Goal: Communication & Community: Answer question/provide support

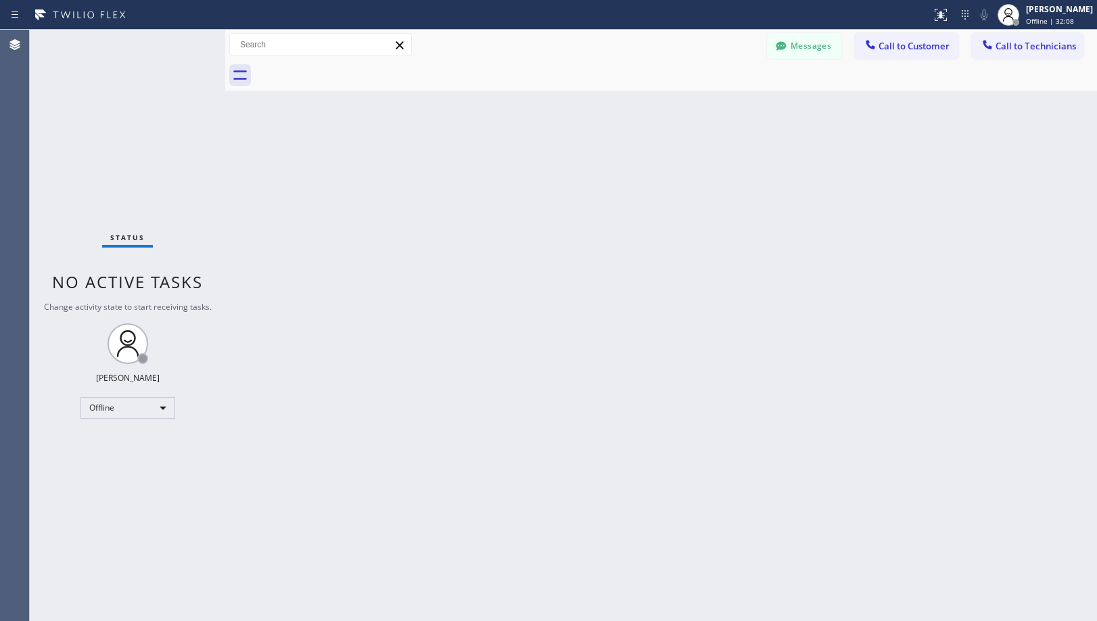
click at [705, 302] on div "Back to Dashboard Change Sender ID Customers Technicians [PHONE_NUMBER] SEARCH …" at bounding box center [661, 325] width 872 height 591
click at [871, 320] on div "Back to Dashboard Change Sender ID Customers Technicians [PHONE_NUMBER] SEARCH …" at bounding box center [661, 325] width 872 height 591
click at [1045, 13] on div "[PERSON_NAME]" at bounding box center [1059, 8] width 67 height 11
click at [1018, 76] on button "Available" at bounding box center [1028, 73] width 135 height 18
click at [1053, 27] on div "[PERSON_NAME] Offline | 32:56" at bounding box center [1044, 15] width 103 height 30
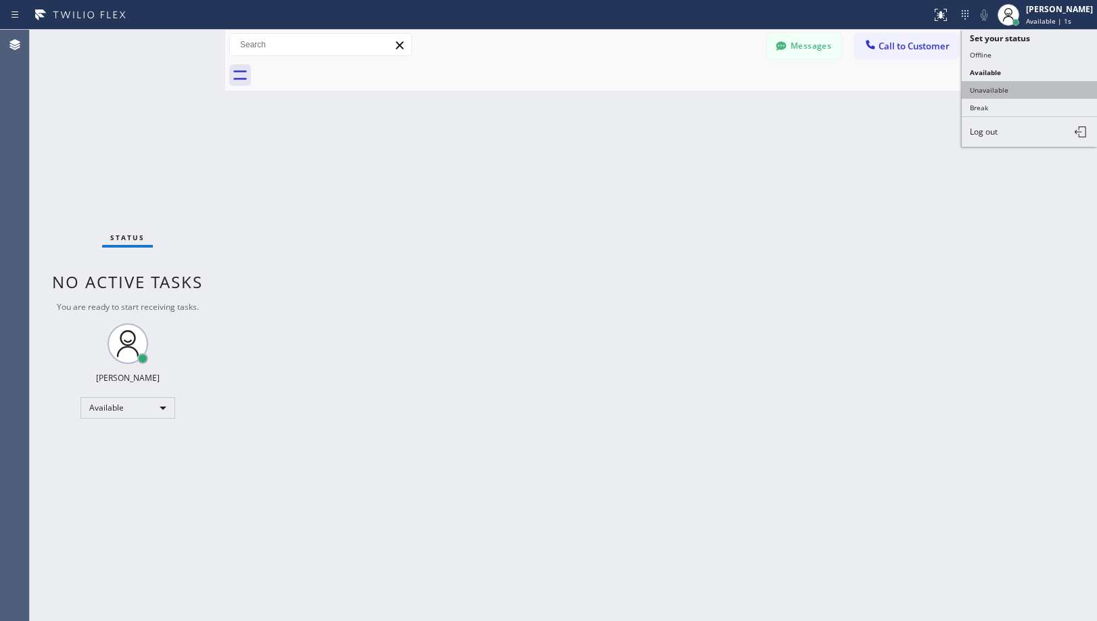
click at [1022, 89] on button "Unavailable" at bounding box center [1028, 90] width 135 height 18
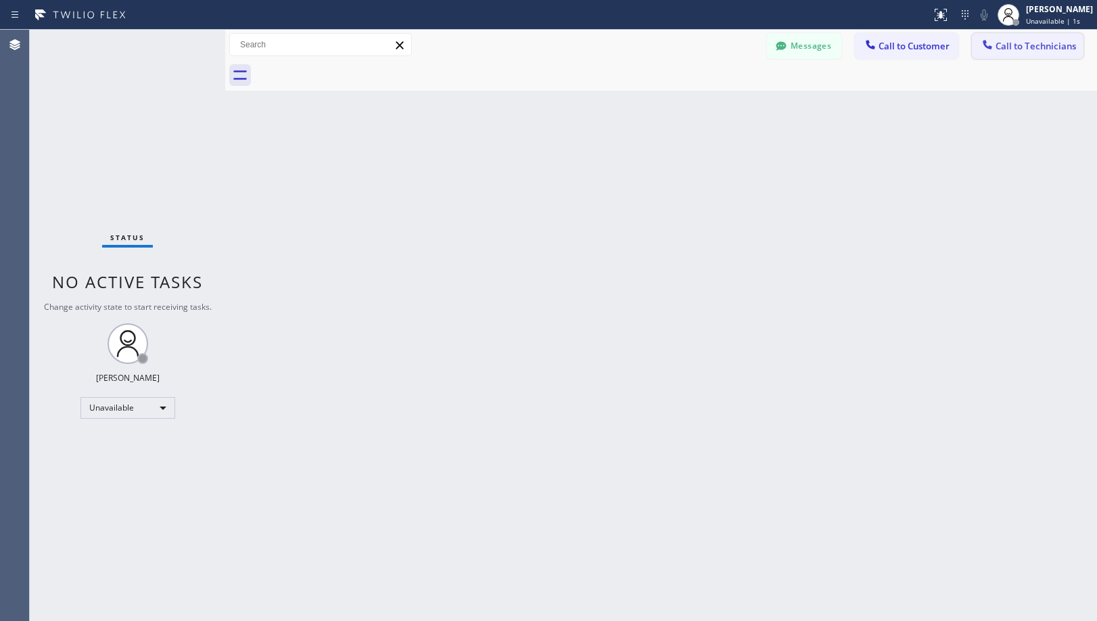
click at [1047, 43] on span "Call to Technicians" at bounding box center [1035, 46] width 80 height 12
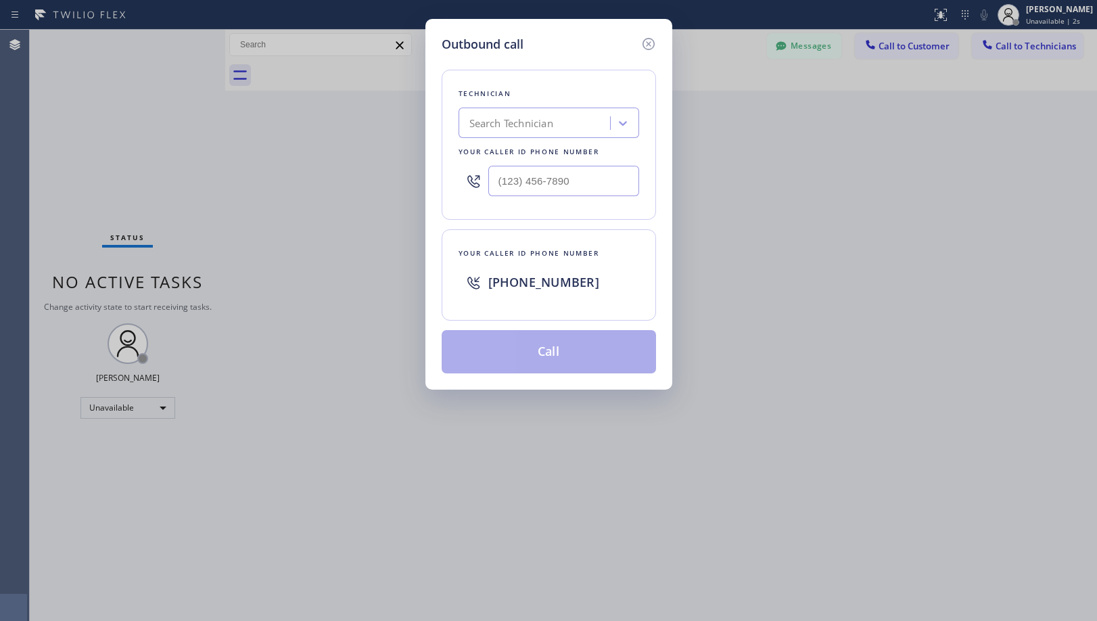
click at [572, 126] on div "Search Technician" at bounding box center [535, 124] width 147 height 24
type input "jashwa"
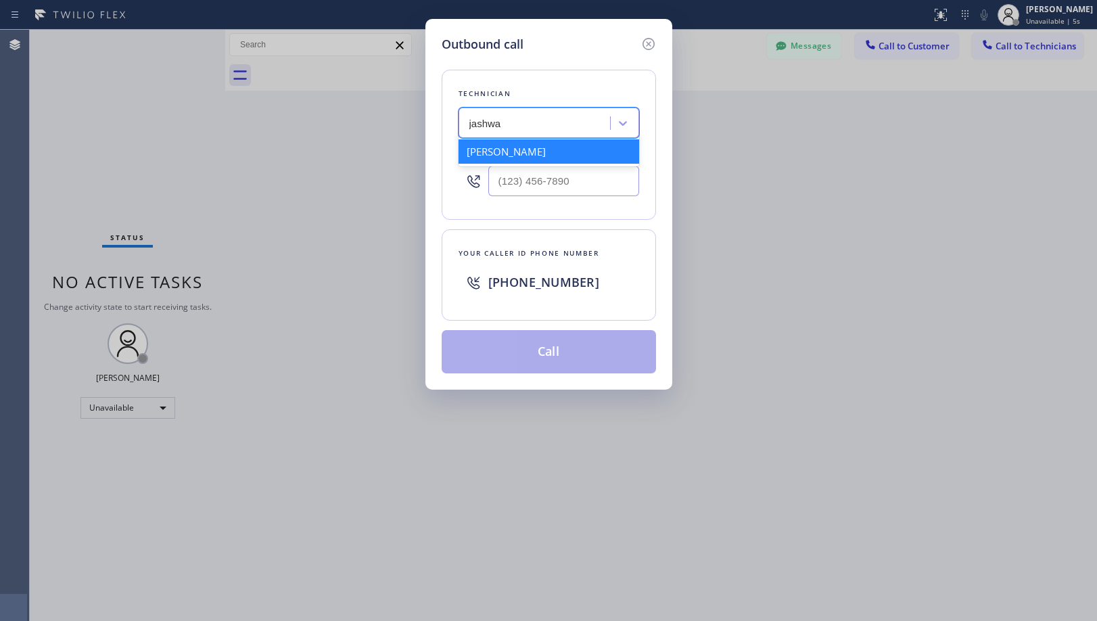
click at [577, 146] on div "[PERSON_NAME]" at bounding box center [548, 151] width 181 height 24
type input "[PHONE_NUMBER]"
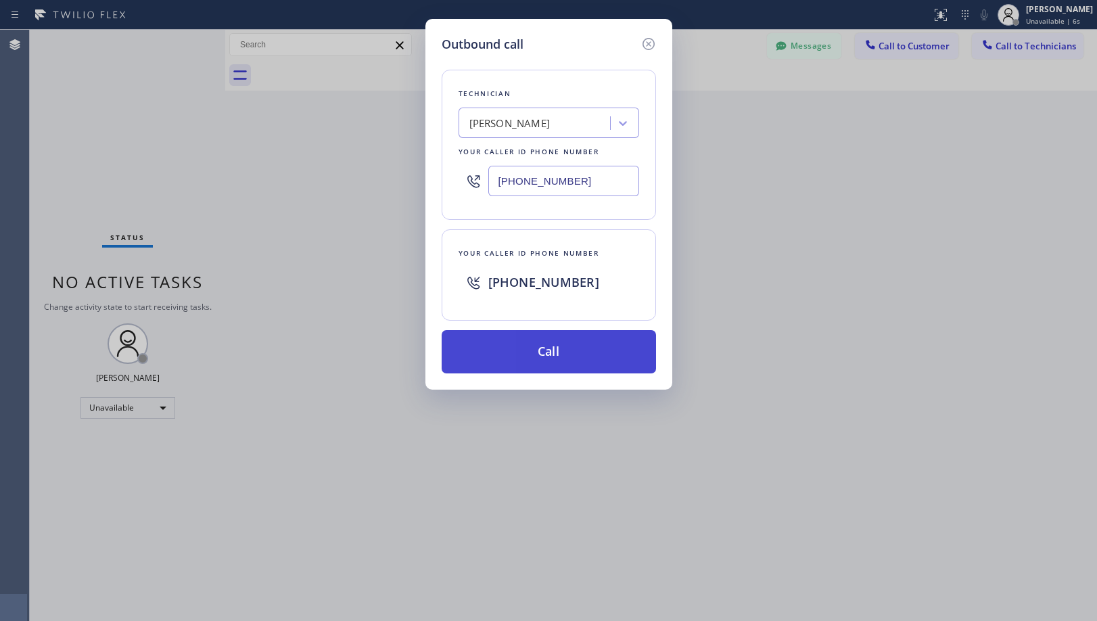
click at [579, 352] on button "Call" at bounding box center [549, 351] width 214 height 43
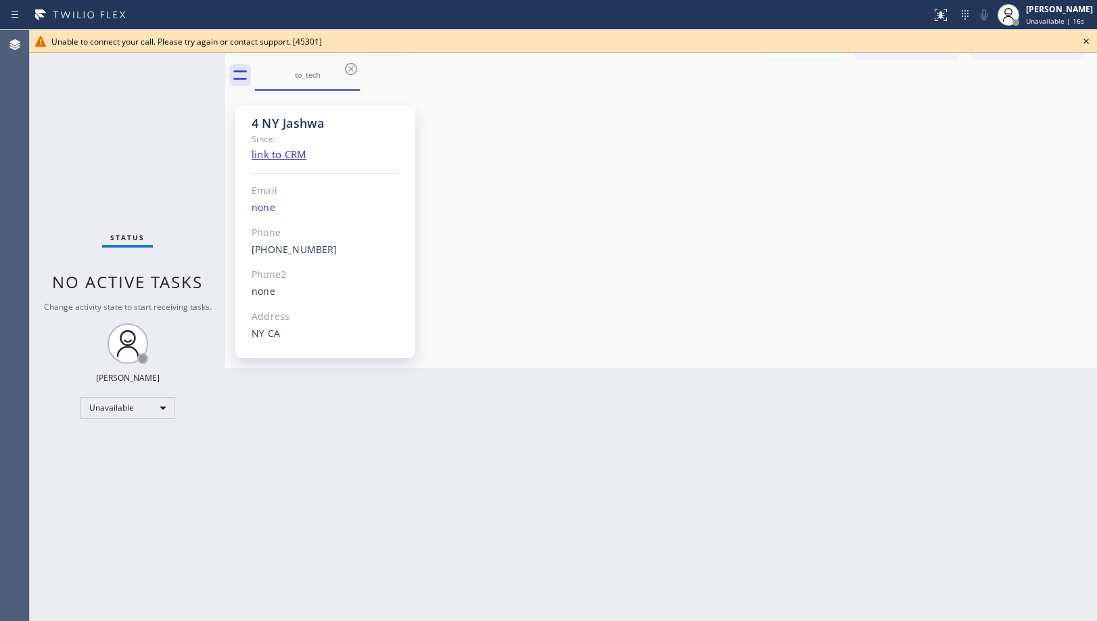
click at [176, 138] on div "Status No active tasks Change activity state to start receiving tasks. [PERSON_…" at bounding box center [127, 325] width 195 height 591
click at [375, 134] on div "Since:" at bounding box center [326, 139] width 148 height 16
click at [1085, 39] on icon at bounding box center [1086, 41] width 16 height 16
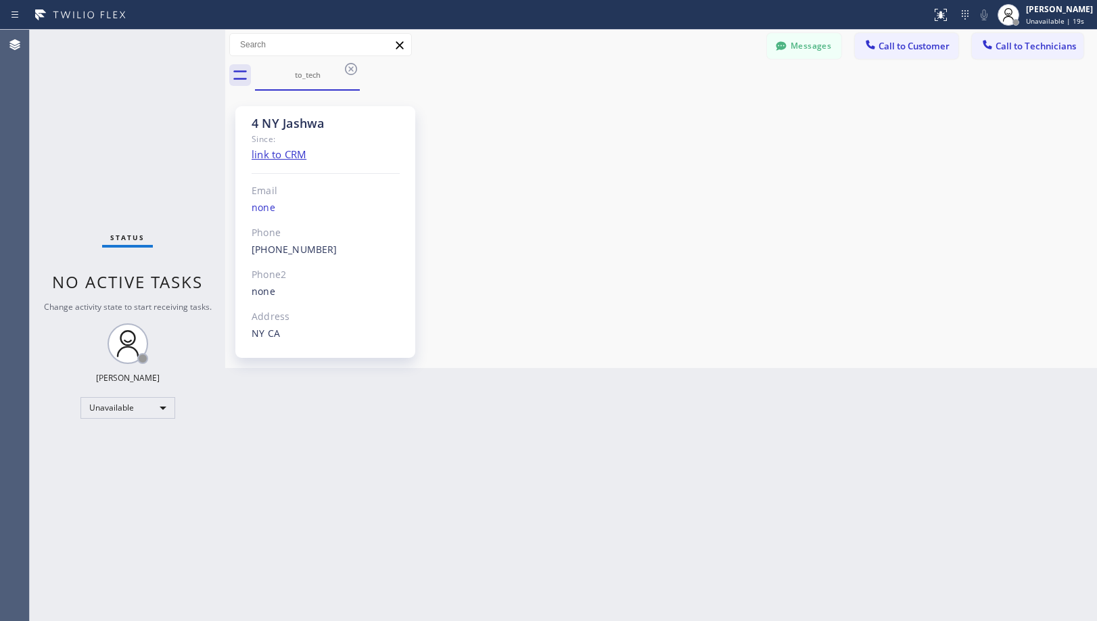
click at [352, 59] on div "Messages Call to Customer Call to Technicians Outbound call Location Search loc…" at bounding box center [661, 45] width 872 height 30
click at [348, 85] on div "to_tech" at bounding box center [307, 74] width 102 height 29
click at [350, 82] on div "to_tech" at bounding box center [307, 74] width 102 height 29
click at [349, 78] on div "to_tech" at bounding box center [307, 75] width 102 height 10
click at [349, 68] on icon at bounding box center [351, 69] width 12 height 12
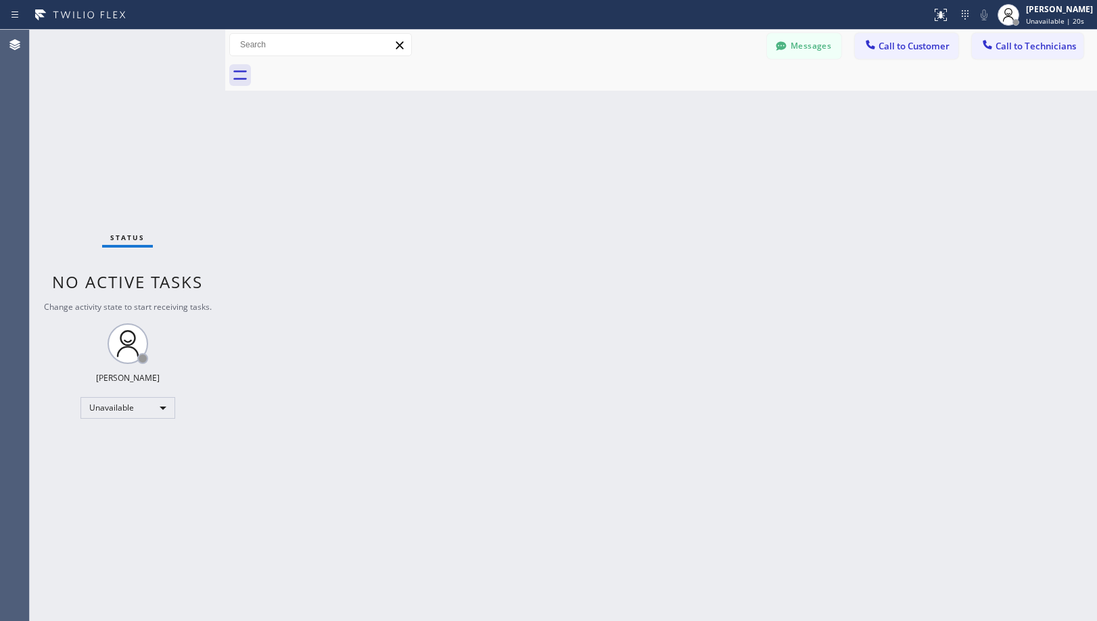
click at [349, 68] on div at bounding box center [676, 75] width 842 height 30
click at [533, 320] on div "Back to Dashboard Change Sender ID Customers Technicians [PHONE_NUMBER] SEARCH …" at bounding box center [661, 325] width 872 height 591
click at [606, 473] on div "Back to Dashboard Change Sender ID Customers Technicians [PHONE_NUMBER] SEARCH …" at bounding box center [661, 325] width 872 height 591
click at [550, 403] on div "Back to Dashboard Change Sender ID Customers Technicians [PHONE_NUMBER] SEARCH …" at bounding box center [661, 325] width 872 height 591
click at [705, 214] on div "Back to Dashboard Change Sender ID Customers Technicians [PHONE_NUMBER] SEARCH …" at bounding box center [661, 325] width 872 height 591
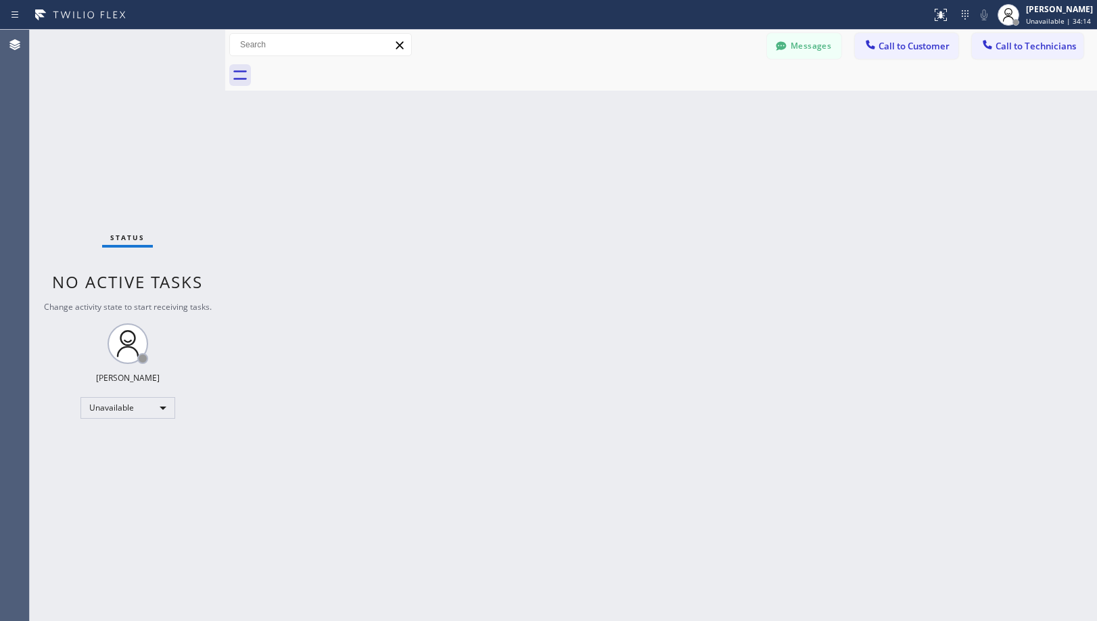
click at [640, 197] on div "Back to Dashboard Change Sender ID Customers Technicians [PHONE_NUMBER] SEARCH …" at bounding box center [661, 325] width 872 height 591
